Goal: Task Accomplishment & Management: Complete application form

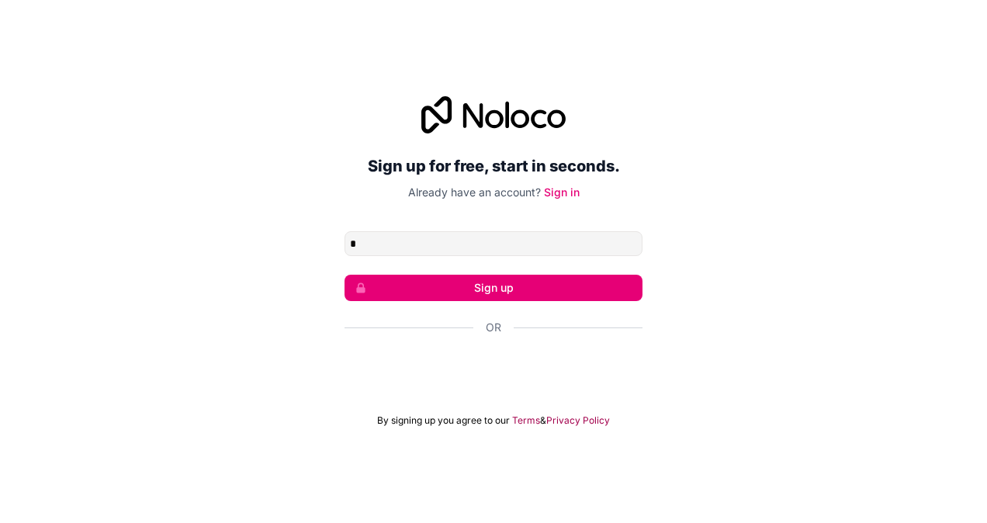
type input "**********"
click at [543, 290] on button "Sign up" at bounding box center [494, 288] width 298 height 26
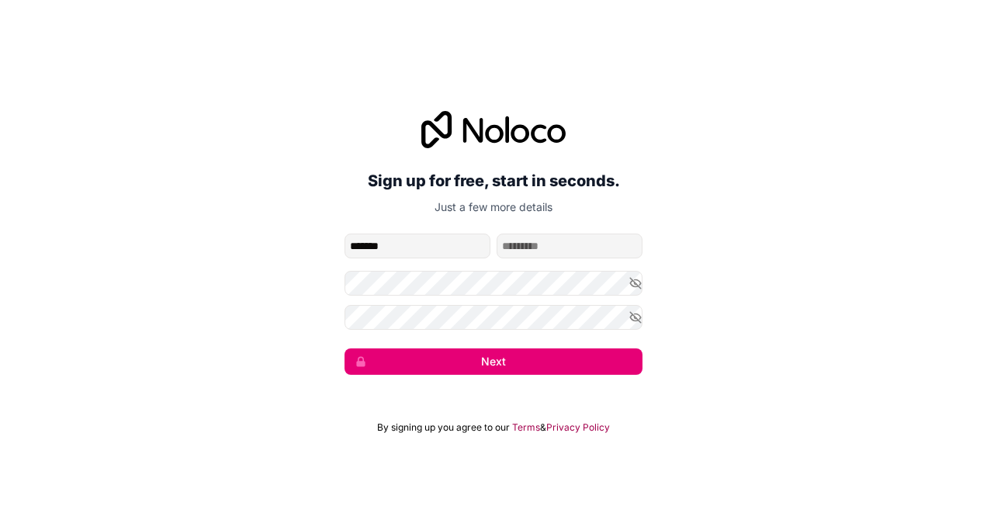
type input "*******"
type input "*********"
click at [632, 283] on icon "button" at bounding box center [636, 283] width 14 height 14
click at [636, 314] on icon "button" at bounding box center [635, 316] width 11 height 7
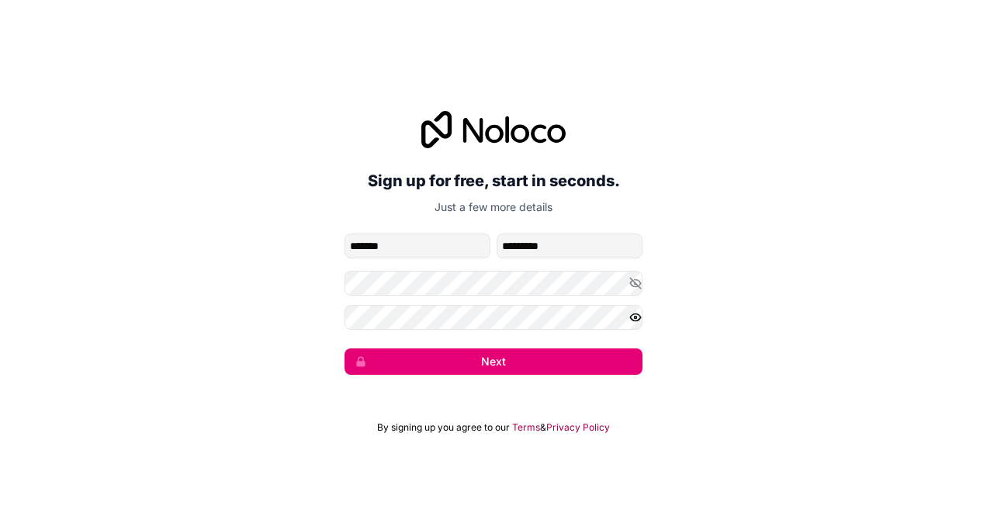
click at [636, 314] on icon "button" at bounding box center [635, 317] width 11 height 7
click at [548, 363] on button "Next" at bounding box center [494, 361] width 298 height 26
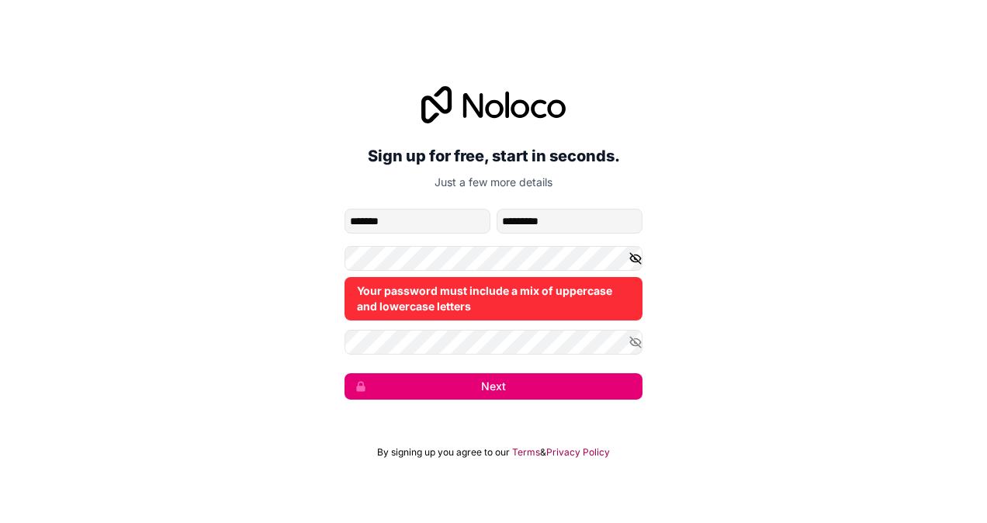
click at [634, 258] on icon "button" at bounding box center [635, 258] width 11 height 11
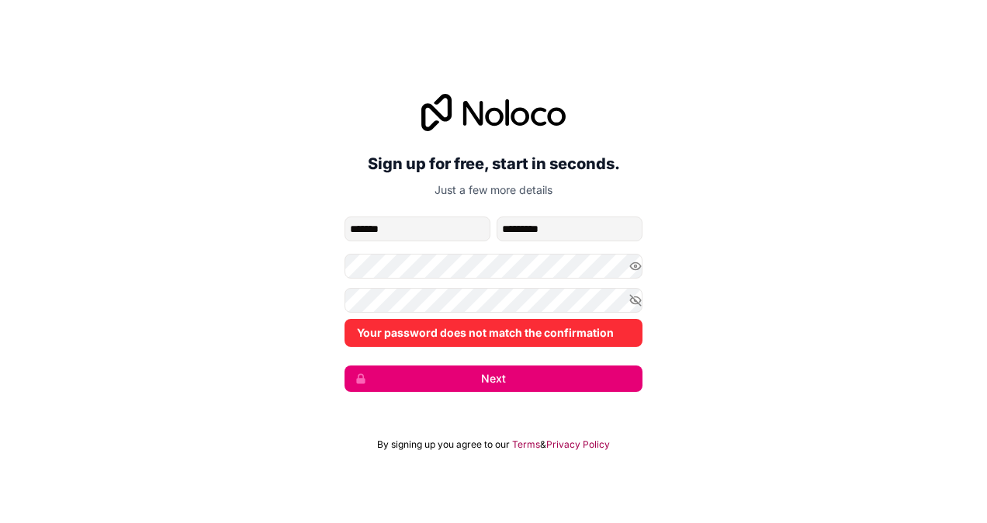
drag, startPoint x: 840, startPoint y: 334, endPoint x: 773, endPoint y: 322, distance: 67.7
click at [840, 334] on div "**********" at bounding box center [493, 242] width 987 height 341
click at [635, 303] on icon "button" at bounding box center [635, 299] width 11 height 7
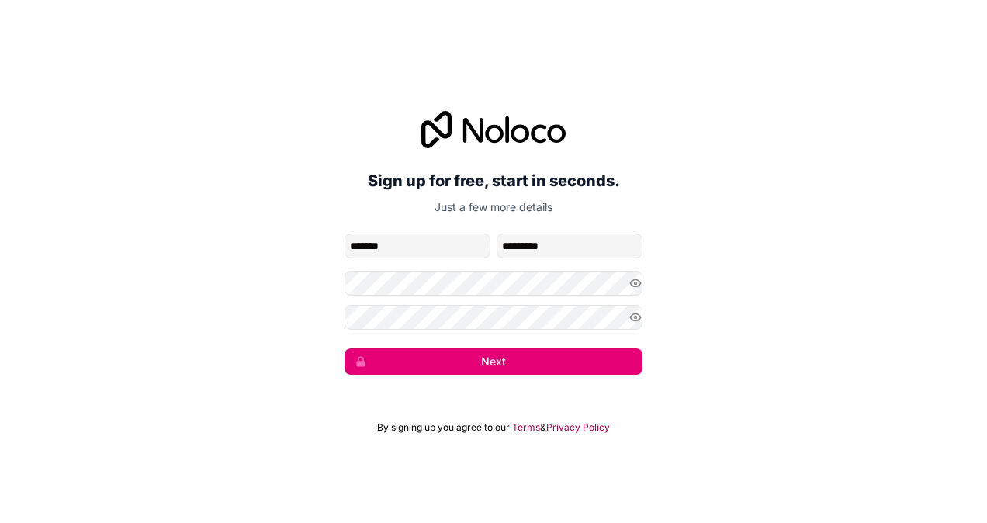
click at [480, 360] on button "Next" at bounding box center [494, 361] width 298 height 26
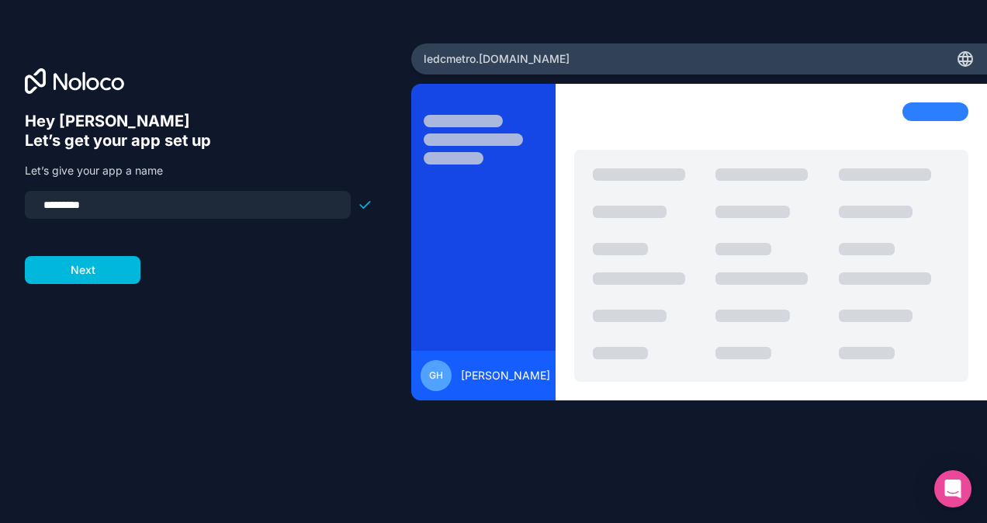
drag, startPoint x: 114, startPoint y: 204, endPoint x: 32, endPoint y: 202, distance: 82.3
click at [32, 202] on div "*********" at bounding box center [188, 205] width 326 height 28
drag, startPoint x: 130, startPoint y: 204, endPoint x: 46, endPoint y: 203, distance: 83.8
click at [46, 203] on input "*********" at bounding box center [187, 205] width 307 height 22
drag, startPoint x: 82, startPoint y: 205, endPoint x: 23, endPoint y: 196, distance: 60.4
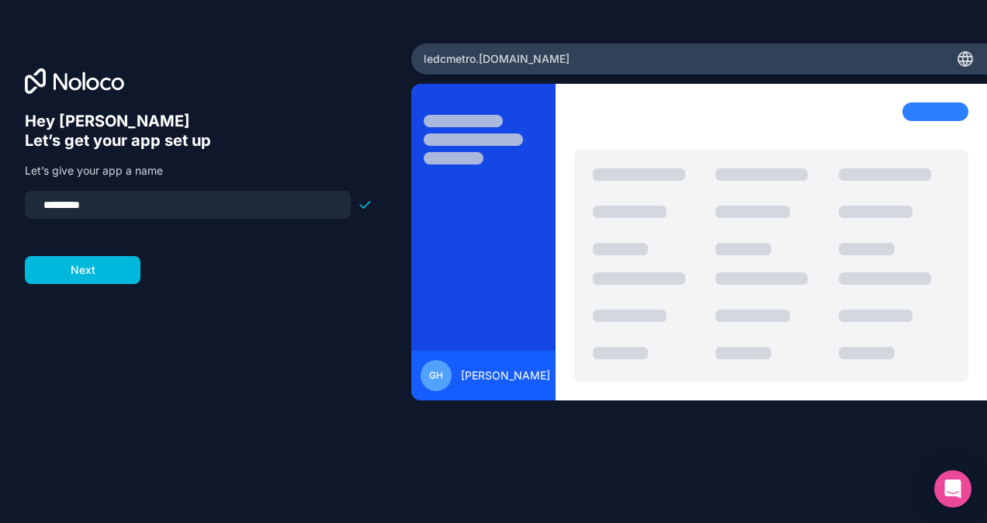
click at [23, 196] on div "Hey [PERSON_NAME] 👋 Let’s get your app set up Let’s give your app a name ******…" at bounding box center [205, 261] width 411 height 436
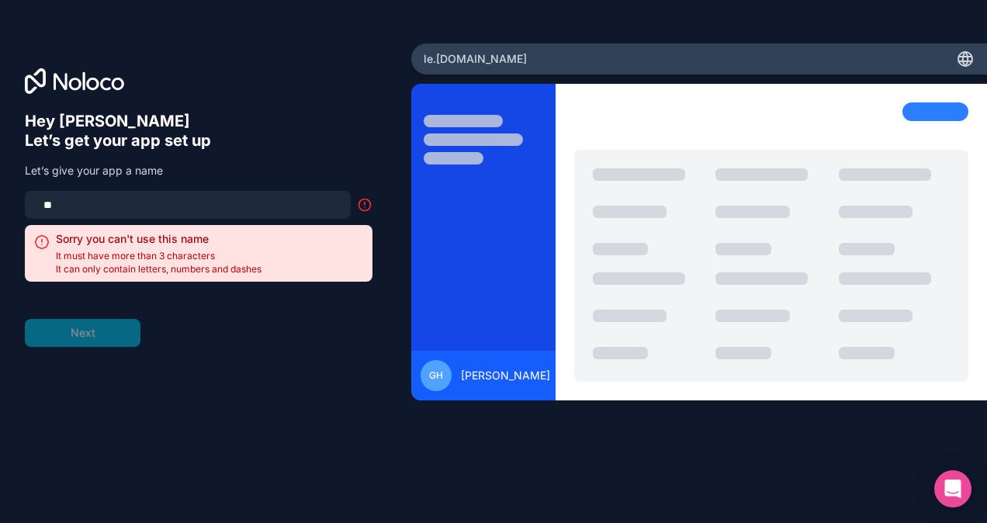
type input "*"
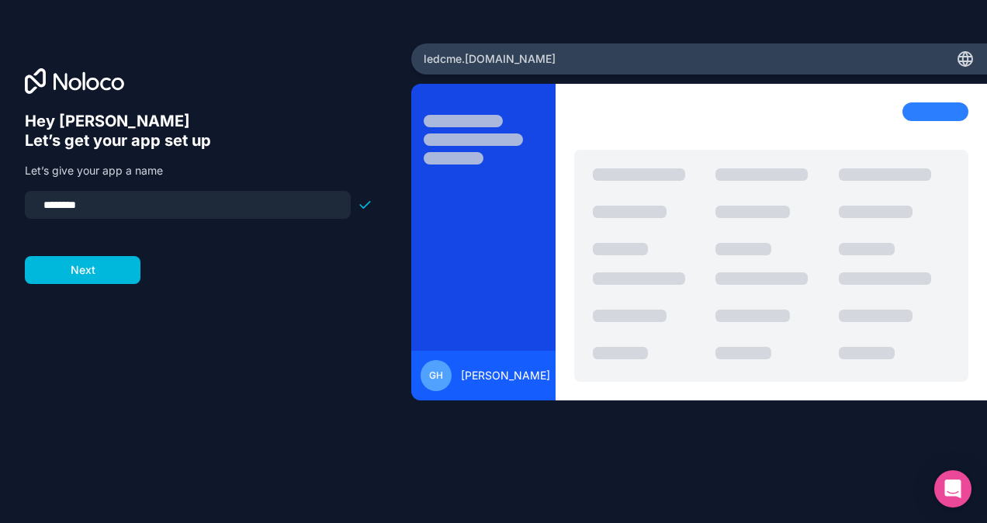
type input "*********"
click at [64, 270] on button "Next" at bounding box center [83, 270] width 116 height 28
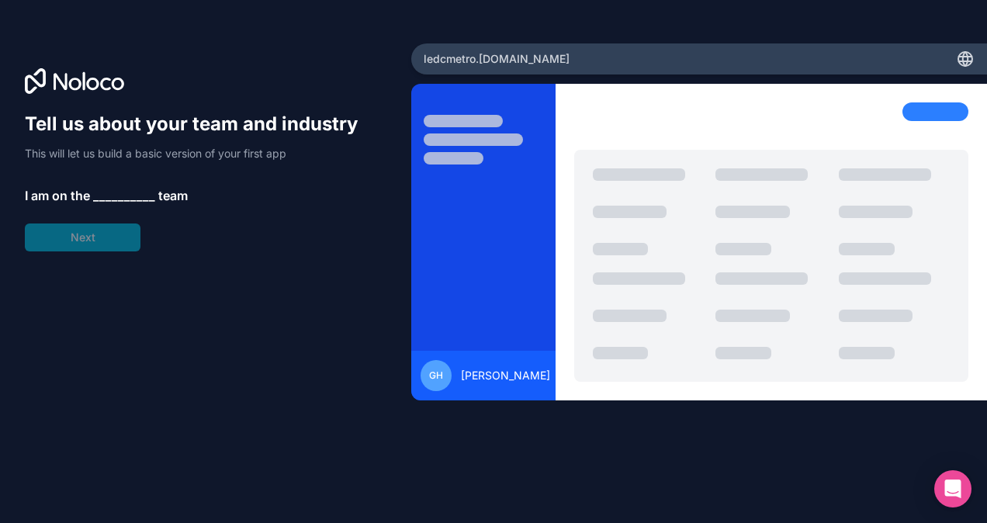
click at [121, 194] on span "__________" at bounding box center [124, 195] width 62 height 19
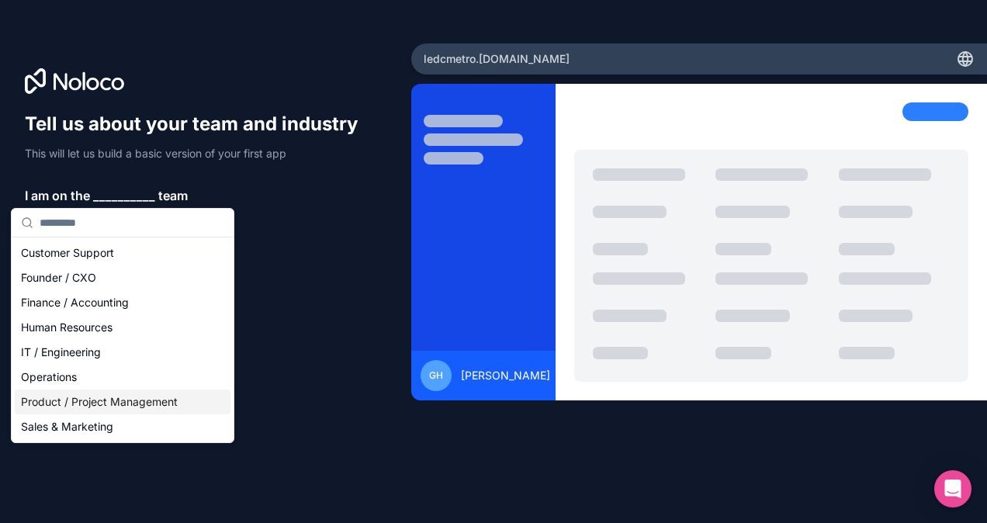
click at [179, 407] on div "Product / Project Management" at bounding box center [123, 402] width 216 height 25
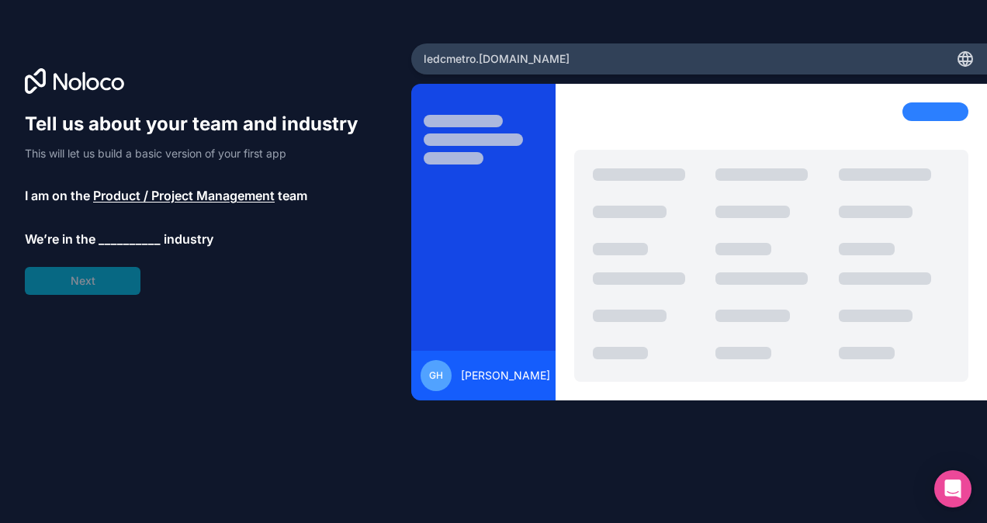
click at [127, 237] on span "__________" at bounding box center [130, 239] width 62 height 19
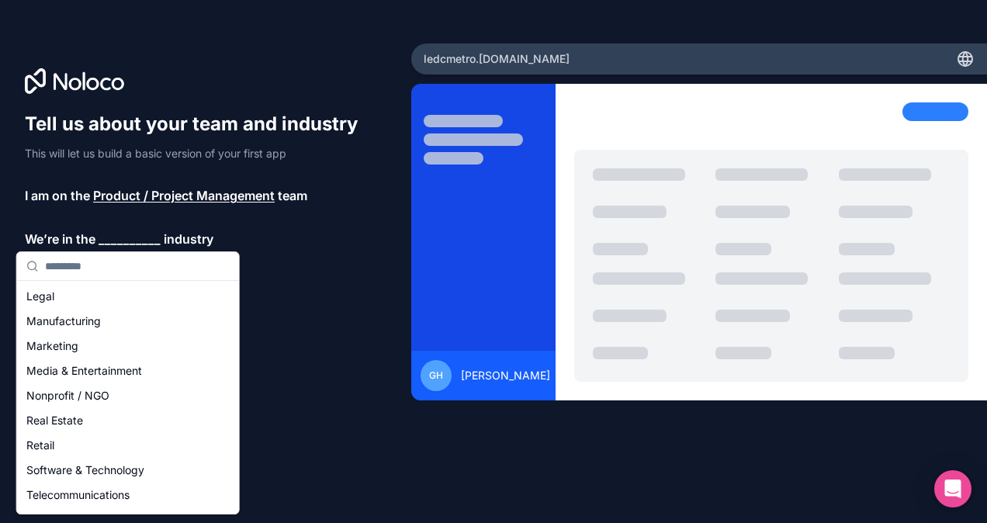
scroll to position [165, 0]
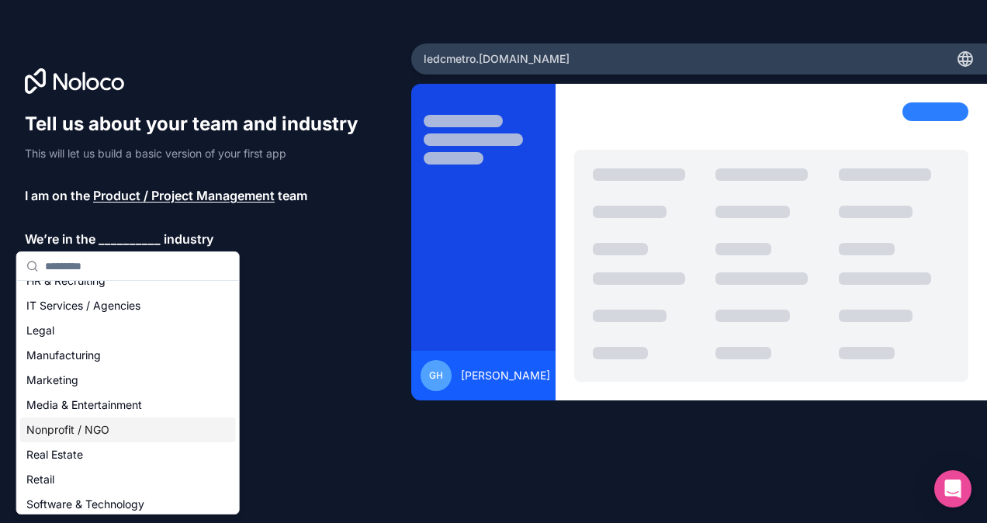
click at [86, 433] on div "Nonprofit / NGO" at bounding box center [128, 429] width 216 height 25
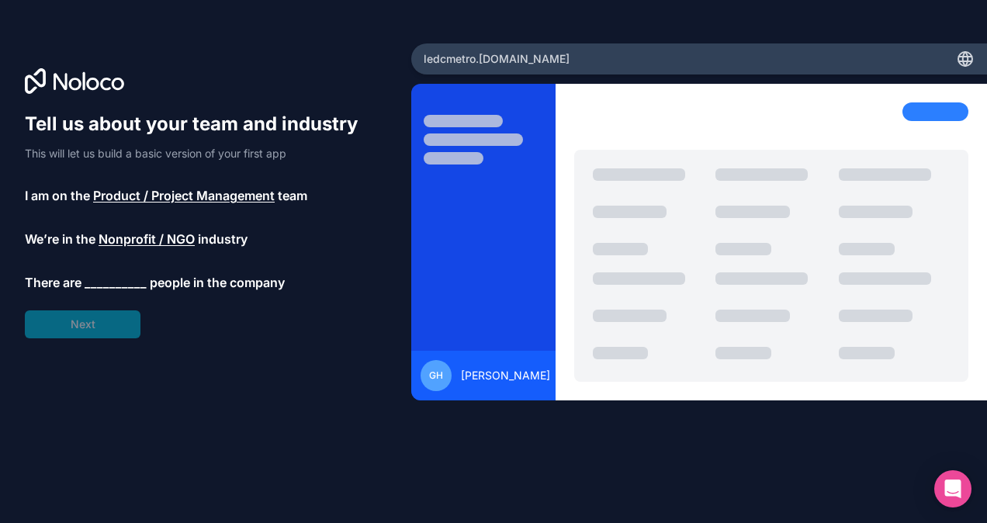
click at [115, 282] on span "__________" at bounding box center [116, 282] width 62 height 19
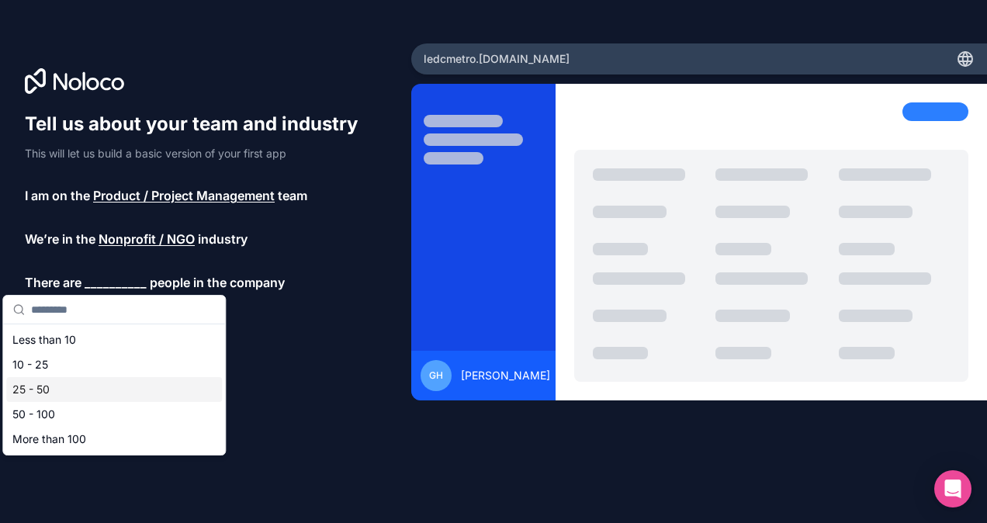
click at [89, 390] on div "25 - 50" at bounding box center [114, 389] width 216 height 25
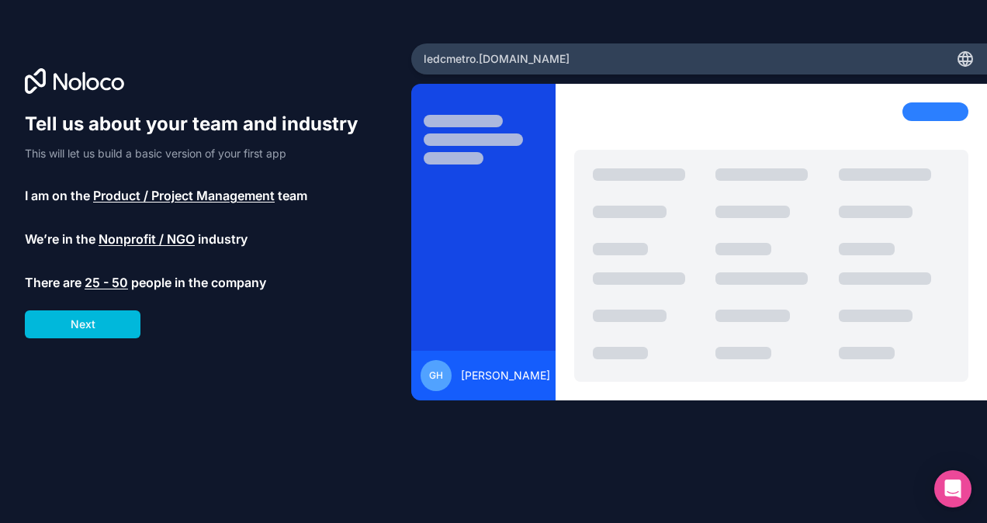
click at [112, 323] on button "Next" at bounding box center [83, 324] width 116 height 28
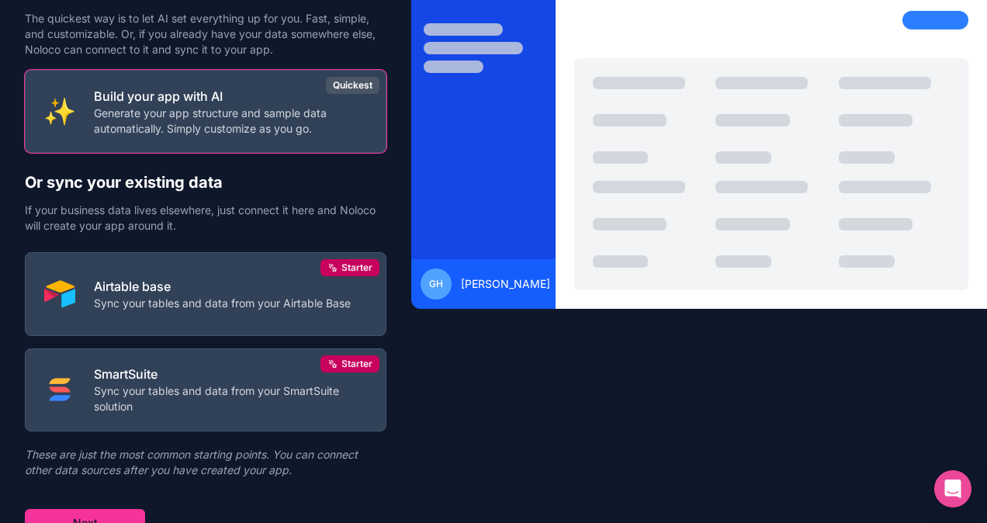
scroll to position [104, 0]
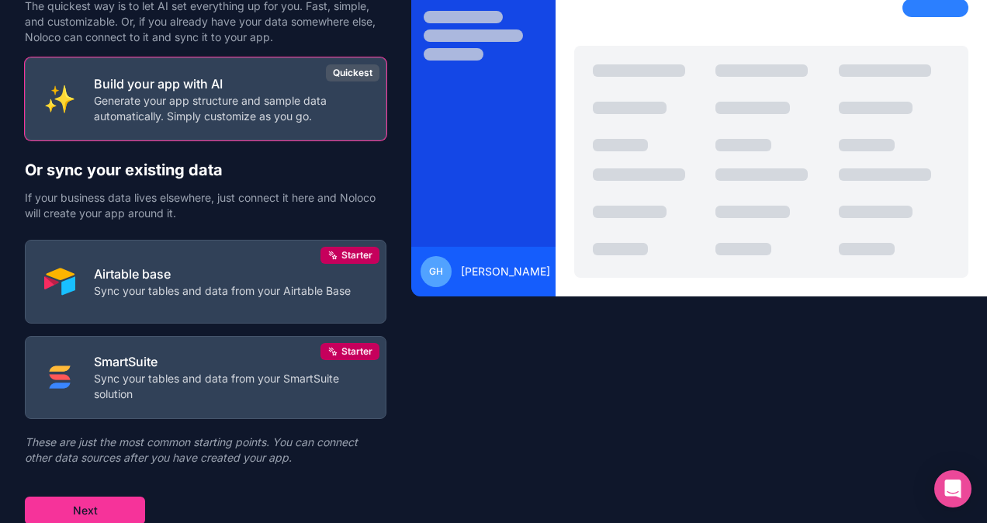
click at [225, 265] on p "Airtable base" at bounding box center [222, 274] width 257 height 19
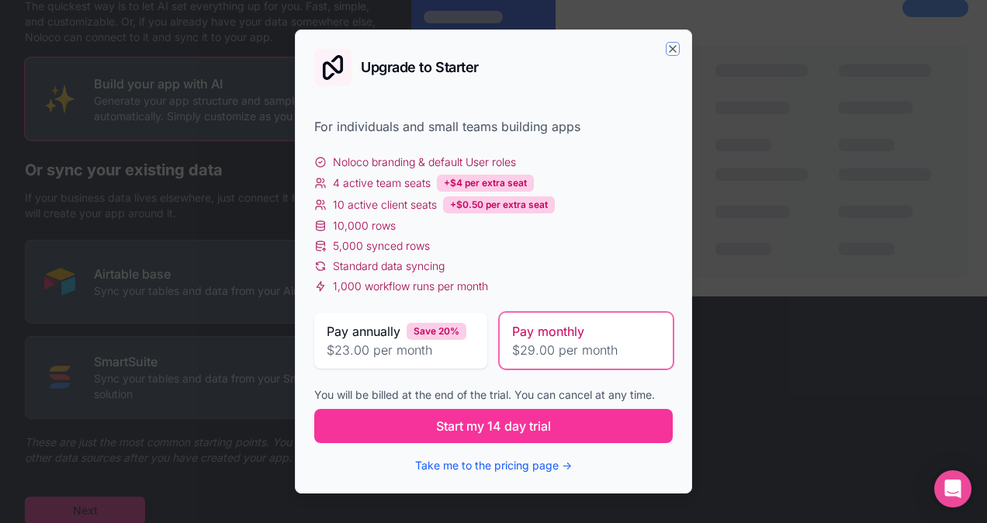
click at [672, 51] on icon "button" at bounding box center [673, 49] width 12 height 12
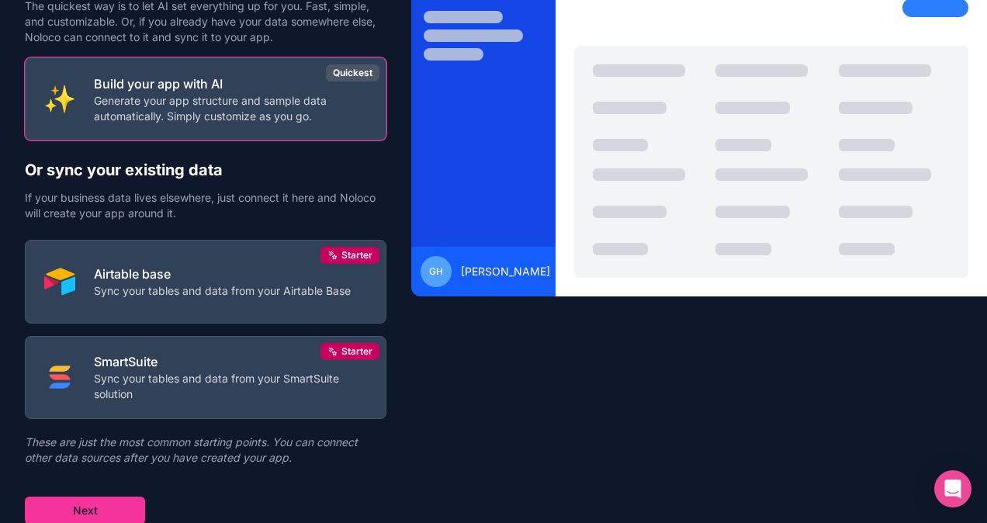
click at [119, 515] on button "Next" at bounding box center [85, 511] width 120 height 28
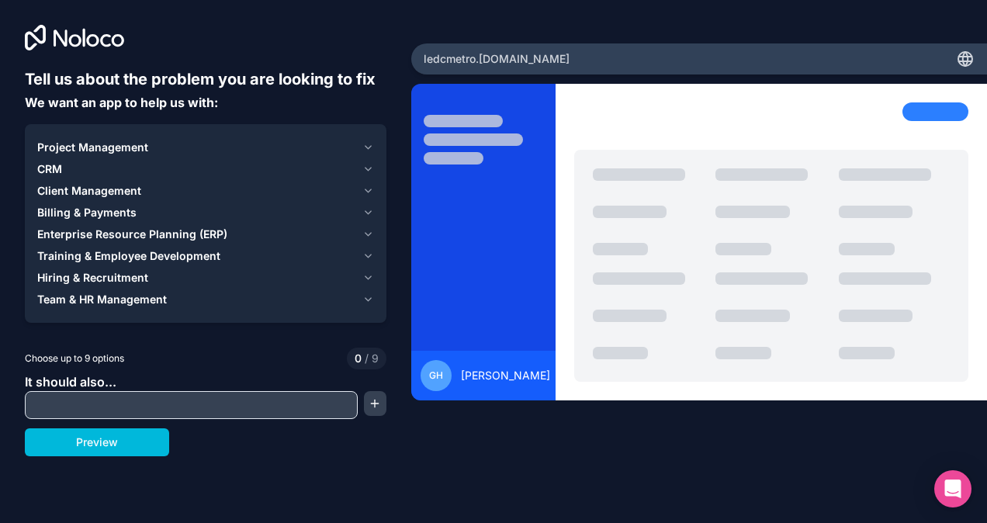
click at [103, 172] on div "CRM" at bounding box center [196, 169] width 319 height 16
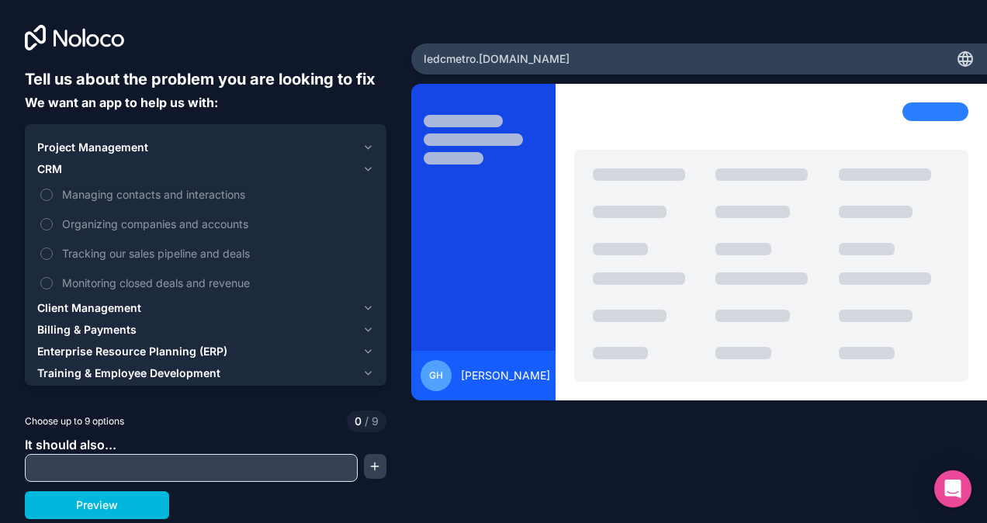
click at [43, 194] on button "Managing contacts and interactions" at bounding box center [46, 195] width 12 height 12
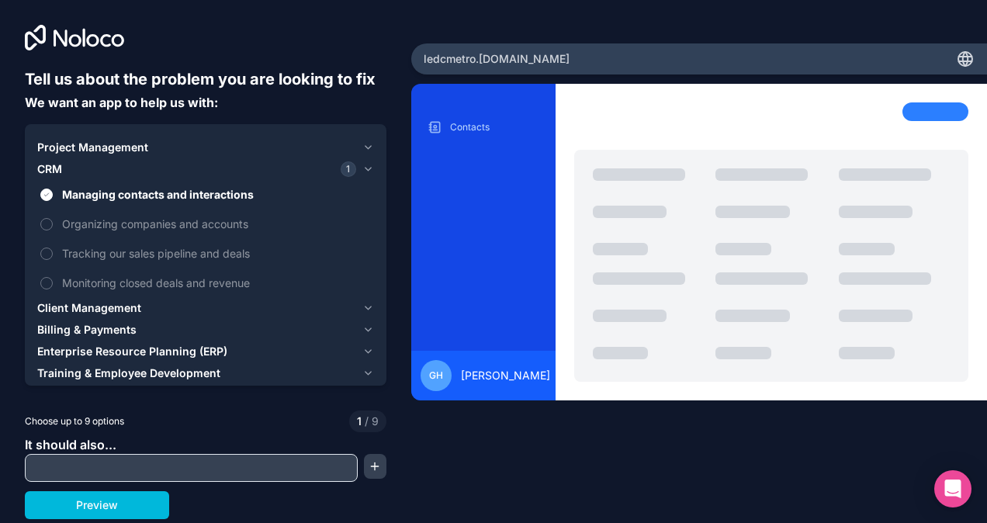
click at [43, 225] on button "Organizing companies and accounts" at bounding box center [46, 224] width 12 height 12
click at [47, 285] on button "Monitoring closed deals and revenue" at bounding box center [46, 283] width 12 height 12
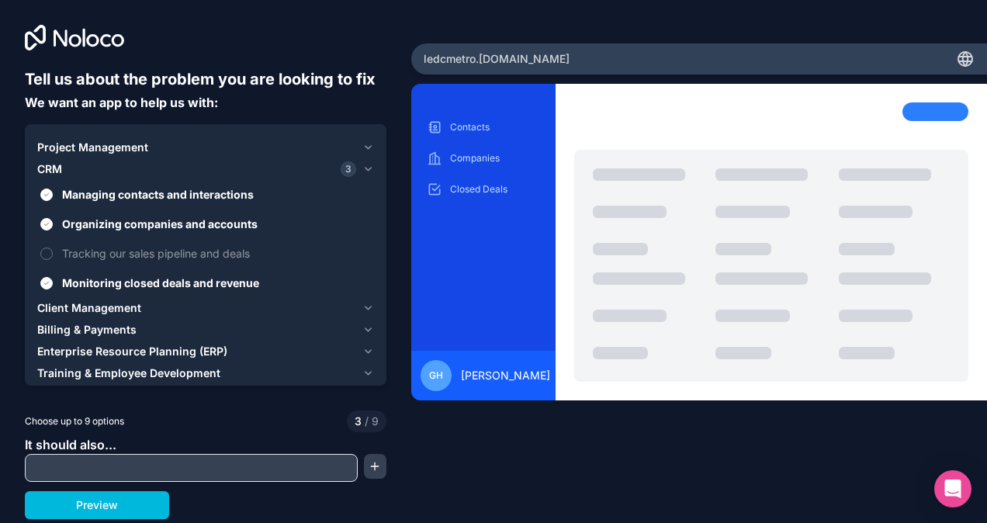
click at [46, 253] on button "Tracking our sales pipeline and deals" at bounding box center [46, 254] width 12 height 12
click at [143, 310] on div "Client Management" at bounding box center [196, 308] width 319 height 16
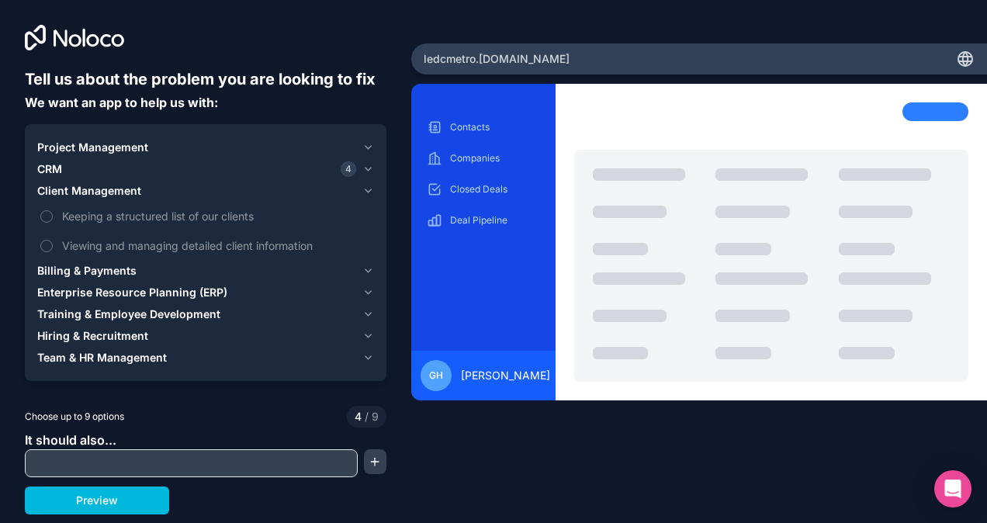
click at [46, 218] on button "Keeping a structured list of our clients" at bounding box center [46, 216] width 12 height 12
click at [50, 241] on label "Viewing and managing detailed client information" at bounding box center [205, 245] width 337 height 29
click at [50, 241] on button "Viewing and managing detailed client information" at bounding box center [46, 246] width 12 height 12
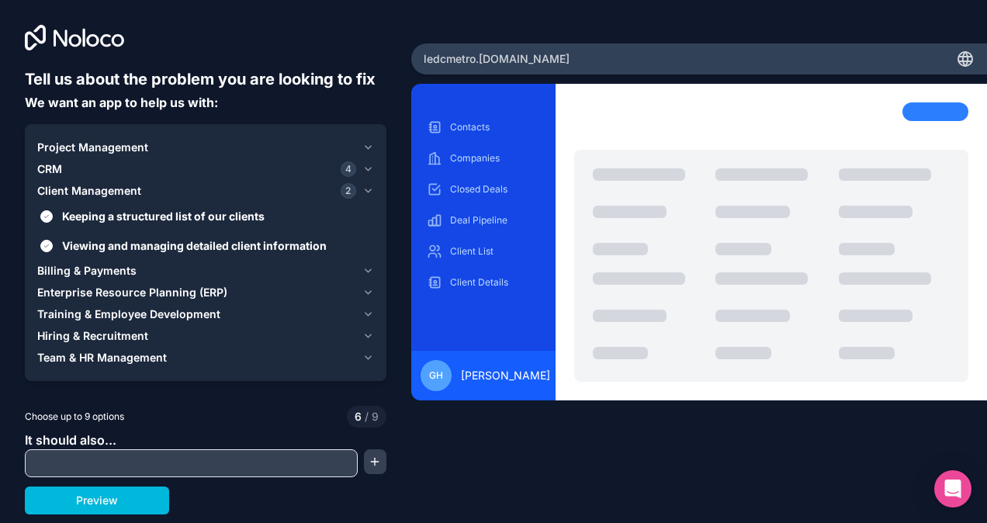
click at [276, 290] on div "Enterprise Resource Planning (ERP)" at bounding box center [196, 293] width 319 height 16
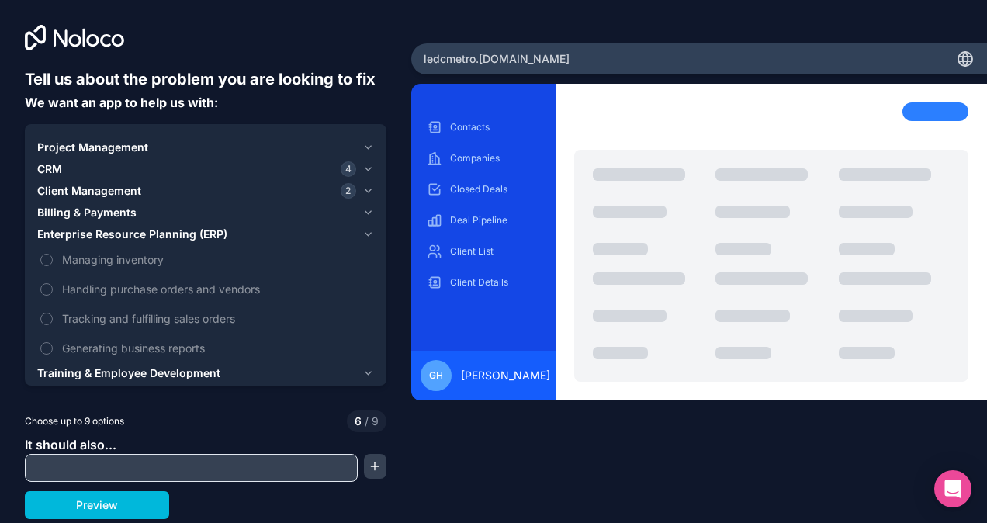
click at [211, 373] on span "Training & Employee Development" at bounding box center [128, 373] width 183 height 16
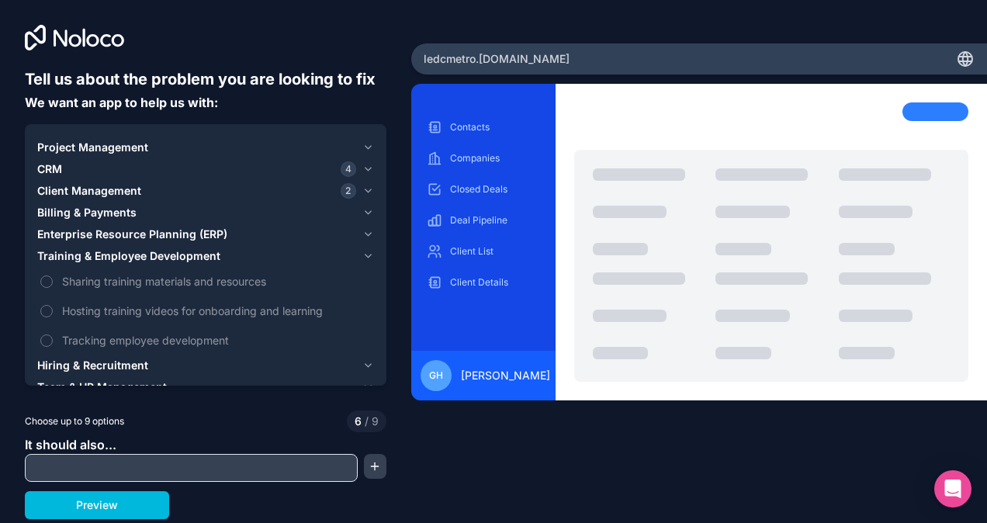
click at [368, 474] on button "button" at bounding box center [375, 466] width 23 height 25
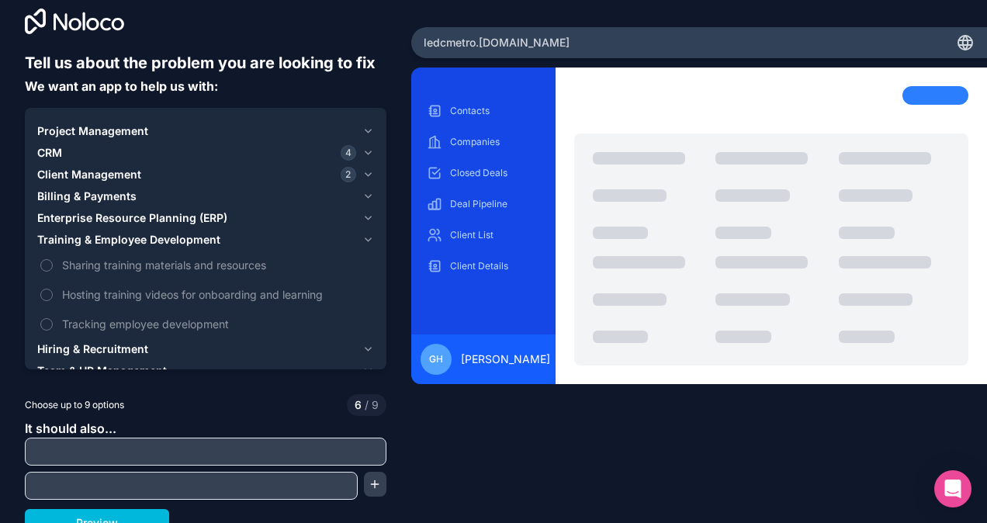
scroll to position [30, 0]
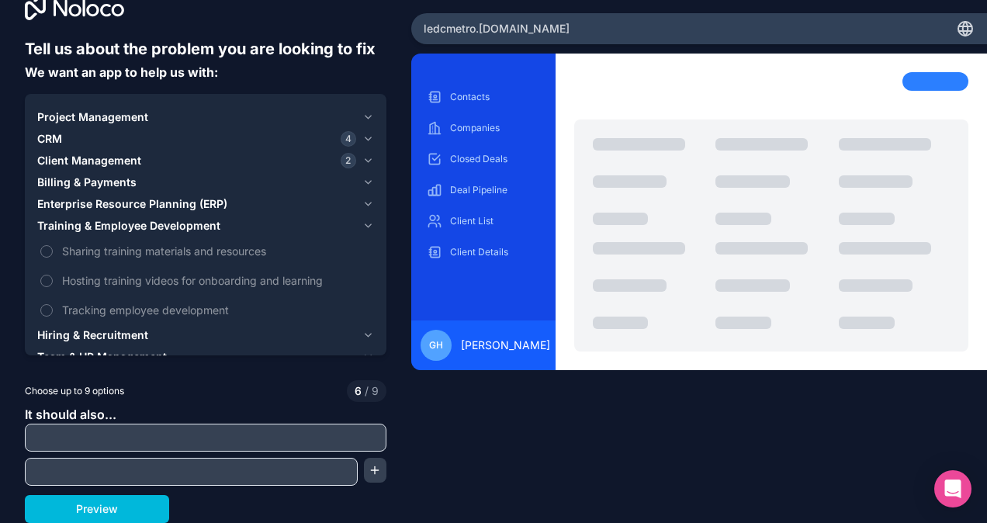
click at [137, 509] on button "Preview" at bounding box center [97, 509] width 144 height 28
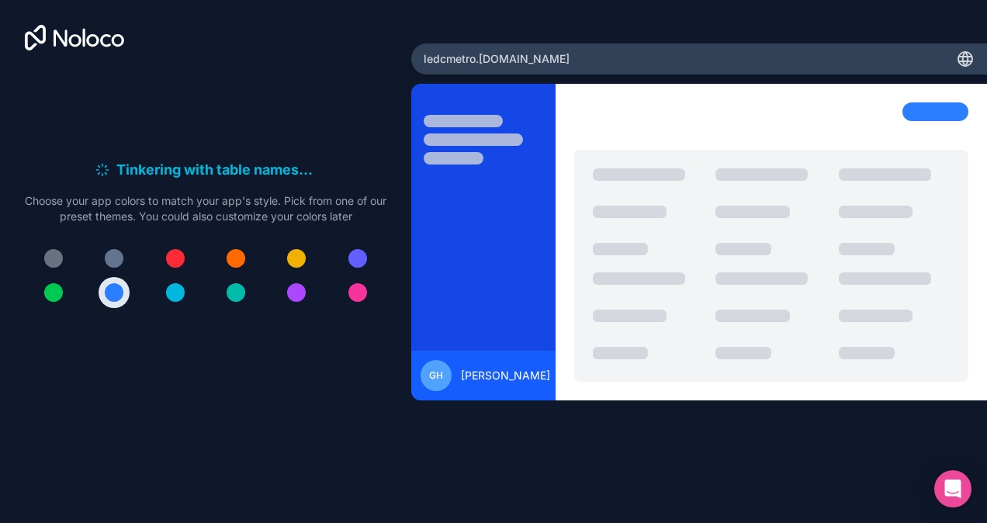
click at [110, 262] on div at bounding box center [114, 258] width 19 height 19
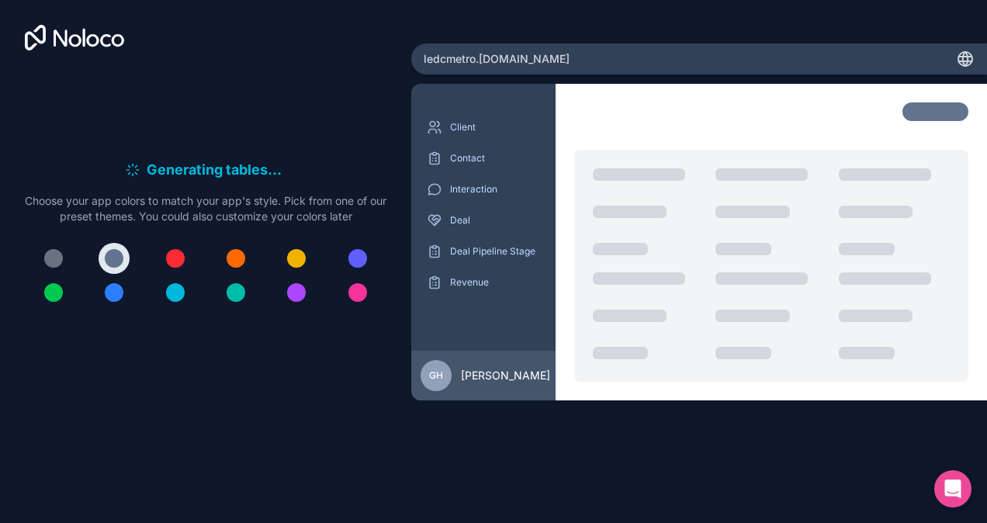
click at [45, 262] on div at bounding box center [53, 258] width 19 height 19
click at [116, 262] on div at bounding box center [114, 258] width 19 height 19
